Goal: Task Accomplishment & Management: Use online tool/utility

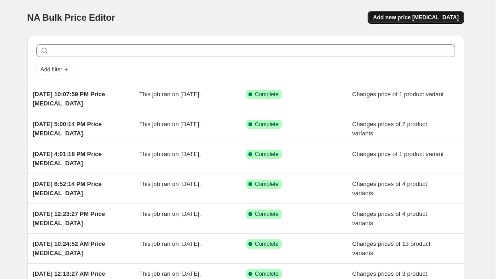
click at [426, 19] on span "Add new price [MEDICAL_DATA]" at bounding box center [416, 17] width 86 height 7
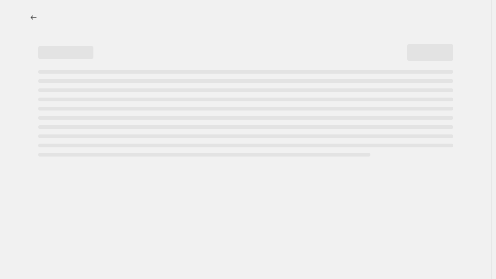
select select "percentage"
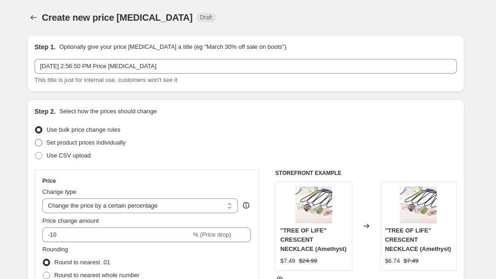
click at [77, 139] on span "Set product prices individually" at bounding box center [85, 142] width 79 height 7
click at [35, 139] on input "Set product prices individually" at bounding box center [35, 139] width 0 height 0
radio input "true"
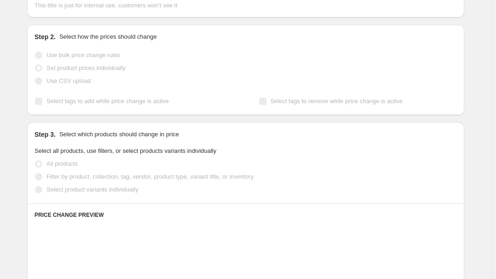
scroll to position [83, 0]
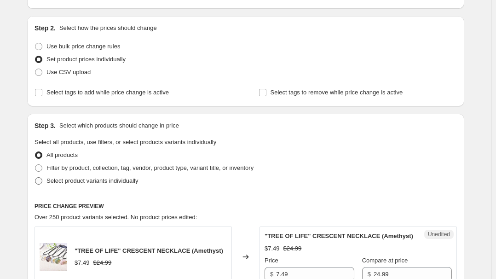
click at [68, 181] on span "Select product variants individually" at bounding box center [92, 180] width 92 height 7
click at [35, 178] on input "Select product variants individually" at bounding box center [35, 177] width 0 height 0
radio input "true"
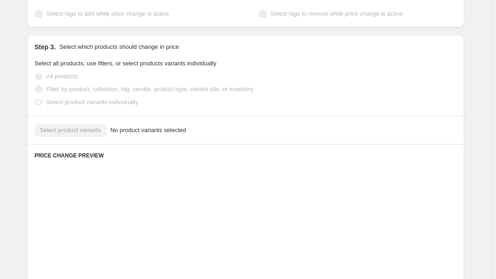
scroll to position [167, 0]
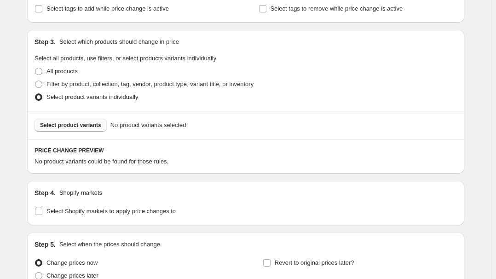
click at [89, 125] on span "Select product variants" at bounding box center [70, 125] width 61 height 7
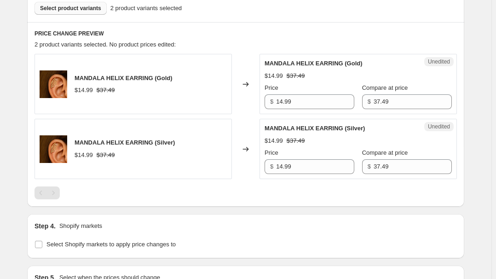
scroll to position [335, 0]
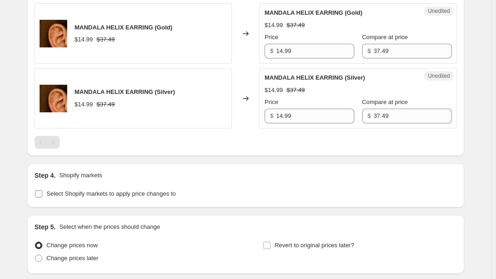
click at [80, 187] on label "Select Shopify markets to apply price changes to" at bounding box center [105, 193] width 141 height 13
click at [42, 190] on input "Select Shopify markets to apply price changes to" at bounding box center [38, 193] width 7 height 7
checkbox input "true"
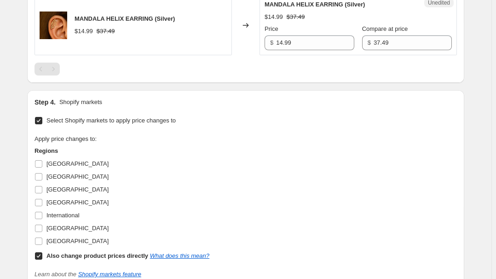
scroll to position [418, 0]
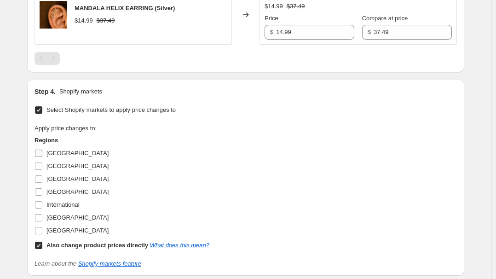
click at [64, 150] on span "[GEOGRAPHIC_DATA]" at bounding box center [77, 153] width 62 height 7
click at [42, 150] on input "[GEOGRAPHIC_DATA]" at bounding box center [38, 153] width 7 height 7
checkbox input "true"
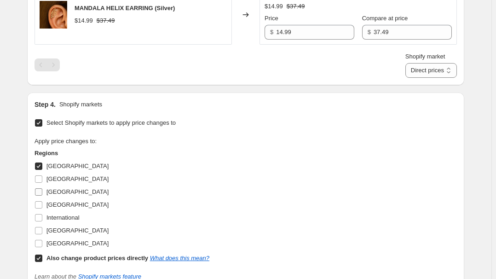
click at [58, 192] on span "[GEOGRAPHIC_DATA]" at bounding box center [77, 191] width 62 height 7
click at [42, 192] on input "[GEOGRAPHIC_DATA]" at bounding box center [38, 191] width 7 height 7
checkbox input "true"
click at [59, 179] on span "[GEOGRAPHIC_DATA]" at bounding box center [77, 178] width 62 height 7
click at [42, 179] on input "[GEOGRAPHIC_DATA]" at bounding box center [38, 178] width 7 height 7
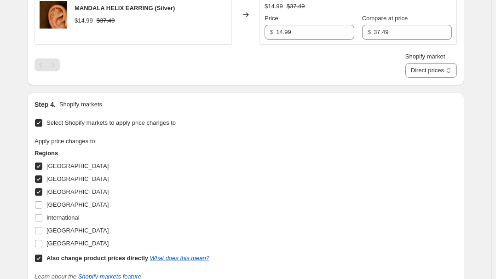
click at [52, 179] on span "[GEOGRAPHIC_DATA]" at bounding box center [77, 178] width 62 height 7
click at [42, 179] on input "[GEOGRAPHIC_DATA]" at bounding box center [38, 178] width 7 height 7
checkbox input "false"
click at [58, 163] on span "[GEOGRAPHIC_DATA]" at bounding box center [77, 165] width 62 height 7
click at [42, 163] on input "[GEOGRAPHIC_DATA]" at bounding box center [38, 165] width 7 height 7
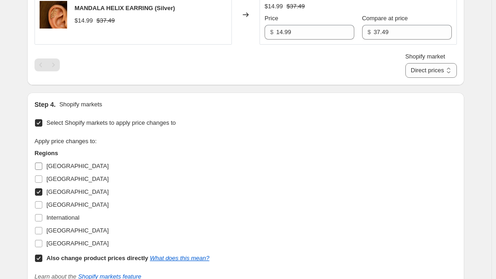
checkbox input "false"
click at [59, 193] on span "[GEOGRAPHIC_DATA]" at bounding box center [77, 191] width 62 height 7
click at [42, 193] on input "[GEOGRAPHIC_DATA]" at bounding box center [38, 191] width 7 height 7
checkbox input "false"
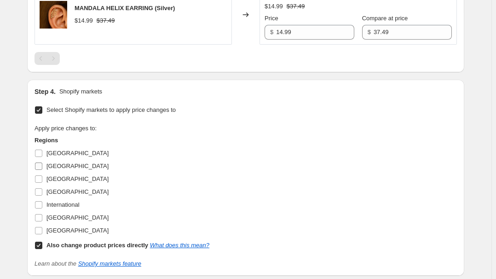
click at [58, 165] on span "[GEOGRAPHIC_DATA]" at bounding box center [77, 165] width 62 height 7
click at [42, 165] on input "[GEOGRAPHIC_DATA]" at bounding box center [38, 165] width 7 height 7
checkbox input "true"
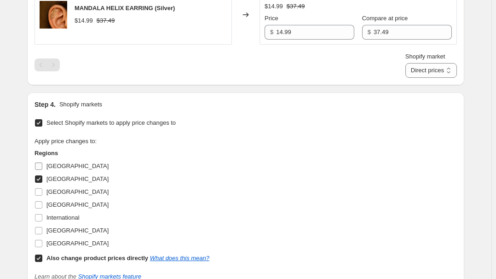
drag, startPoint x: 60, startPoint y: 165, endPoint x: 102, endPoint y: 167, distance: 41.9
click at [60, 165] on span "[GEOGRAPHIC_DATA]" at bounding box center [77, 165] width 62 height 7
click at [42, 165] on input "[GEOGRAPHIC_DATA]" at bounding box center [38, 165] width 7 height 7
checkbox input "true"
click at [53, 195] on span "[GEOGRAPHIC_DATA]" at bounding box center [77, 191] width 62 height 7
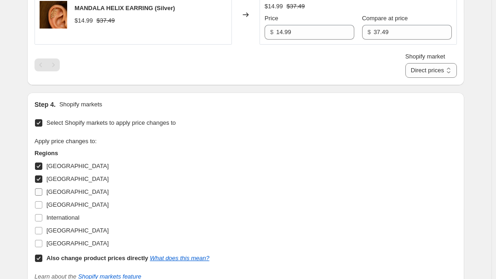
click at [42, 195] on input "[GEOGRAPHIC_DATA]" at bounding box center [38, 191] width 7 height 7
checkbox input "true"
click at [53, 203] on span "[GEOGRAPHIC_DATA]" at bounding box center [77, 204] width 62 height 7
click at [42, 203] on input "[GEOGRAPHIC_DATA]" at bounding box center [38, 204] width 7 height 7
checkbox input "true"
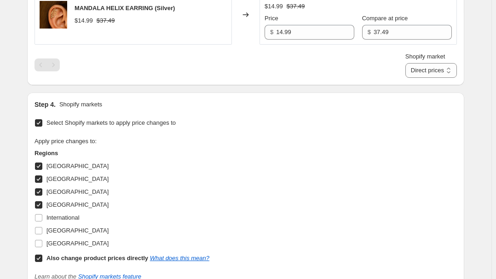
click at [54, 176] on span "[GEOGRAPHIC_DATA]" at bounding box center [77, 178] width 62 height 7
click at [60, 179] on span "[GEOGRAPHIC_DATA]" at bounding box center [77, 178] width 62 height 7
click at [42, 179] on input "[GEOGRAPHIC_DATA]" at bounding box center [38, 178] width 7 height 7
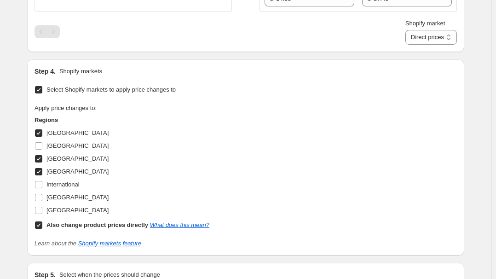
scroll to position [460, 0]
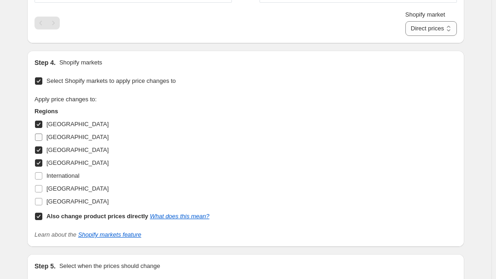
click at [59, 140] on span "[GEOGRAPHIC_DATA]" at bounding box center [77, 136] width 62 height 7
click at [42, 140] on input "[GEOGRAPHIC_DATA]" at bounding box center [38, 136] width 7 height 7
checkbox input "true"
click at [66, 190] on span "[GEOGRAPHIC_DATA]" at bounding box center [77, 188] width 62 height 7
click at [42, 190] on input "[GEOGRAPHIC_DATA]" at bounding box center [38, 188] width 7 height 7
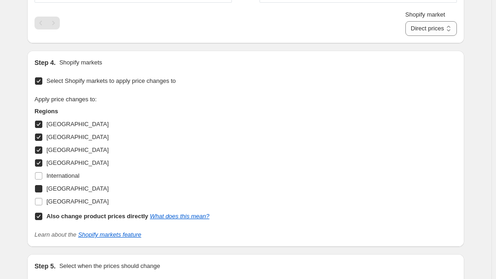
checkbox input "true"
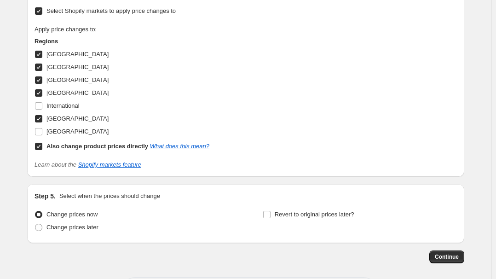
scroll to position [569, 0]
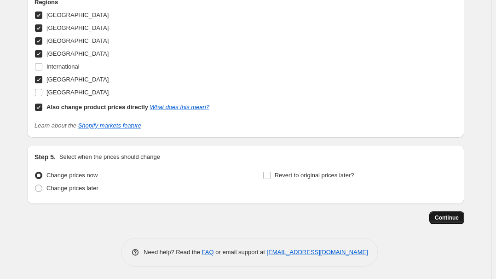
click at [448, 219] on span "Continue" at bounding box center [447, 217] width 24 height 7
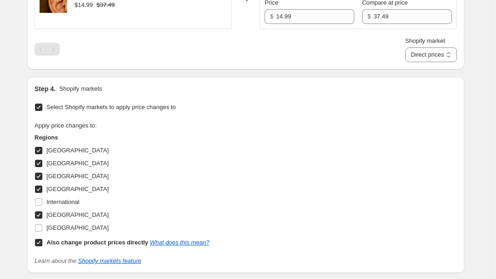
scroll to position [502, 0]
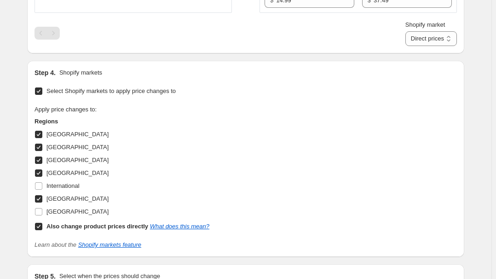
click at [67, 145] on span "[GEOGRAPHIC_DATA]" at bounding box center [77, 147] width 62 height 7
click at [42, 145] on input "[GEOGRAPHIC_DATA]" at bounding box center [38, 147] width 7 height 7
checkbox input "false"
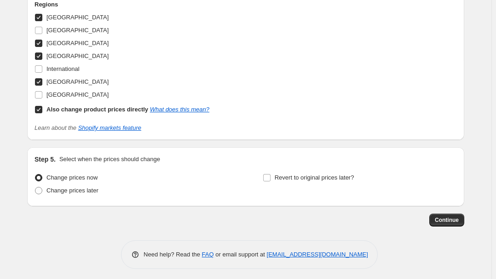
scroll to position [621, 0]
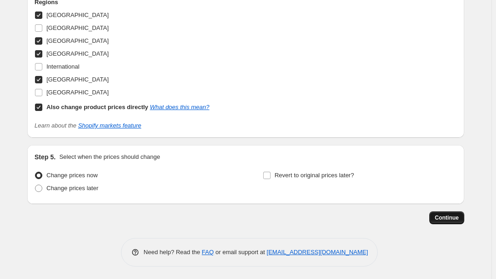
click at [450, 213] on button "Continue" at bounding box center [446, 217] width 35 height 13
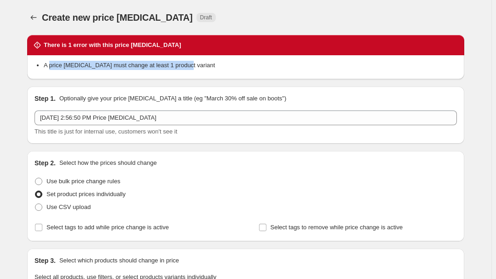
drag, startPoint x: 51, startPoint y: 60, endPoint x: 199, endPoint y: 70, distance: 148.1
click at [199, 70] on div "A price [MEDICAL_DATA] must change at least 1 product variant" at bounding box center [245, 67] width 437 height 24
click at [199, 70] on div "A price [MEDICAL_DATA] must change at least 1 product variant" at bounding box center [246, 66] width 422 height 11
drag, startPoint x: 211, startPoint y: 66, endPoint x: 221, endPoint y: 66, distance: 9.7
click at [213, 66] on li "A price [MEDICAL_DATA] must change at least 1 product variant" at bounding box center [250, 65] width 413 height 9
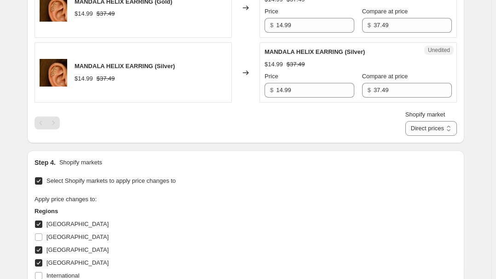
scroll to position [496, 0]
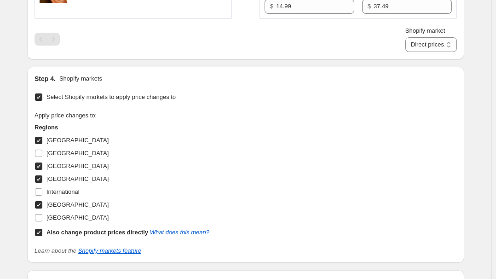
click at [269, 176] on div "Apply price changes to: Regions [GEOGRAPHIC_DATA] [GEOGRAPHIC_DATA] [GEOGRAPHIC…" at bounding box center [246, 175] width 422 height 128
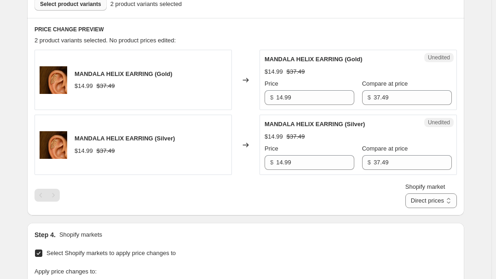
scroll to position [328, 0]
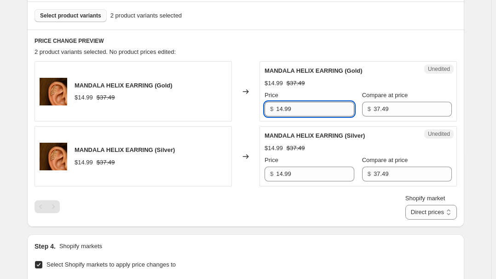
click at [302, 105] on input "14.99" at bounding box center [315, 109] width 78 height 15
click at [304, 167] on input "14.99" at bounding box center [315, 174] width 78 height 15
click at [448, 208] on select "Direct prices [GEOGRAPHIC_DATA] [GEOGRAPHIC_DATA] [GEOGRAPHIC_DATA] [GEOGRAPHIC…" at bounding box center [431, 212] width 52 height 15
click at [417, 220] on select "Direct prices [GEOGRAPHIC_DATA] [GEOGRAPHIC_DATA] [GEOGRAPHIC_DATA] [GEOGRAPHIC…" at bounding box center [431, 212] width 52 height 15
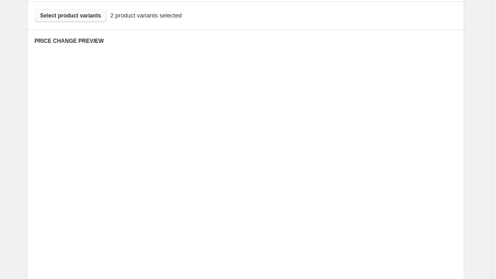
click at [328, 221] on div "Price" at bounding box center [332, 224] width 75 height 9
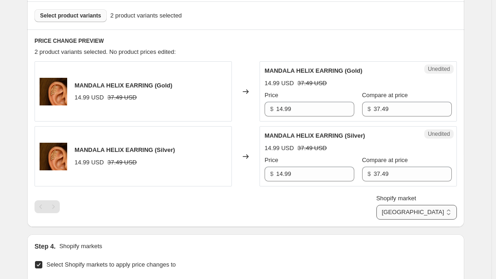
drag, startPoint x: 429, startPoint y: 205, endPoint x: 431, endPoint y: 218, distance: 13.0
click at [429, 205] on select "Direct prices [GEOGRAPHIC_DATA] [GEOGRAPHIC_DATA] [GEOGRAPHIC_DATA] [GEOGRAPHIC…" at bounding box center [416, 212] width 81 height 15
click at [419, 220] on select "Direct prices [GEOGRAPHIC_DATA] [GEOGRAPHIC_DATA] [GEOGRAPHIC_DATA] [GEOGRAPHIC…" at bounding box center [416, 212] width 81 height 15
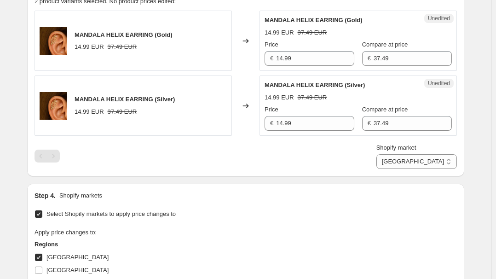
scroll to position [360, 0]
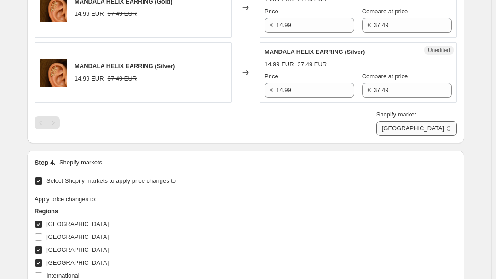
click at [427, 125] on select "Direct prices [GEOGRAPHIC_DATA] [GEOGRAPHIC_DATA] [GEOGRAPHIC_DATA] [GEOGRAPHIC…" at bounding box center [416, 128] width 81 height 15
click at [417, 136] on select "Direct prices [GEOGRAPHIC_DATA] [GEOGRAPHIC_DATA] [GEOGRAPHIC_DATA] [GEOGRAPHIC…" at bounding box center [416, 128] width 81 height 15
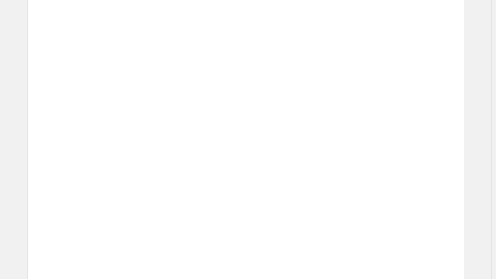
click at [354, 174] on div "Unedited Placeholder 53.15 EUR 59.05 EUR Price € 53.15 Compare at price € 59.05" at bounding box center [358, 202] width 197 height 60
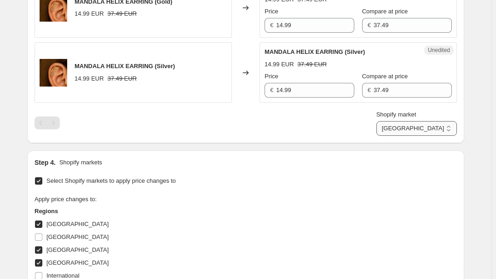
click at [442, 133] on select "Direct prices [GEOGRAPHIC_DATA] [GEOGRAPHIC_DATA] [GEOGRAPHIC_DATA] [GEOGRAPHIC…" at bounding box center [416, 128] width 81 height 15
select select "34367209628"
click at [397, 136] on select "Direct prices [GEOGRAPHIC_DATA] [GEOGRAPHIC_DATA] [GEOGRAPHIC_DATA] [GEOGRAPHIC…" at bounding box center [416, 128] width 81 height 15
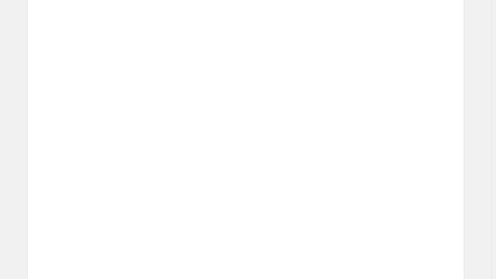
click at [401, 179] on div "Placeholder" at bounding box center [355, 181] width 120 height 9
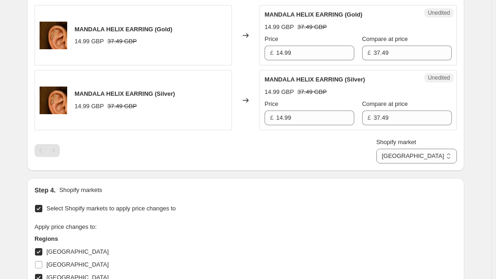
scroll to position [318, 0]
